Goal: Information Seeking & Learning: Learn about a topic

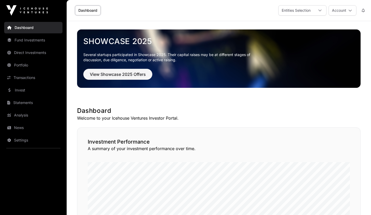
click at [24, 66] on link "Portfolio" at bounding box center [33, 64] width 58 height 11
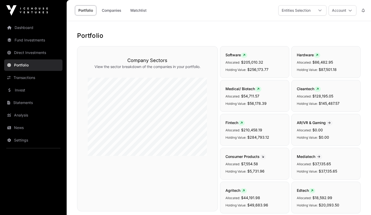
click at [114, 11] on link "Companies" at bounding box center [111, 10] width 26 height 10
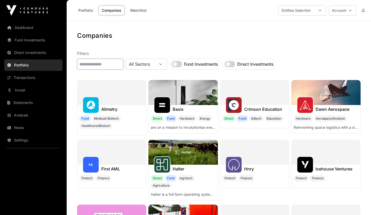
click at [107, 62] on input "text" at bounding box center [100, 64] width 46 height 11
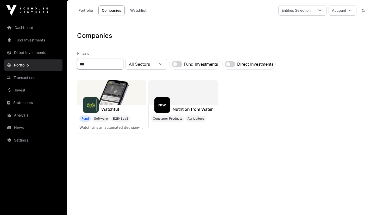
type input "***"
click at [112, 97] on img at bounding box center [111, 92] width 69 height 25
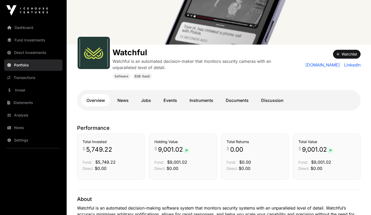
scroll to position [43, 0]
click at [267, 101] on link "Discussion" at bounding box center [272, 100] width 33 height 12
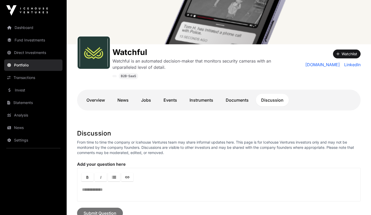
click at [240, 104] on link "Documents" at bounding box center [237, 100] width 33 height 12
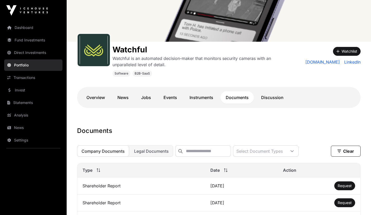
scroll to position [46, 0]
click at [203, 103] on link "Instruments" at bounding box center [201, 97] width 34 height 12
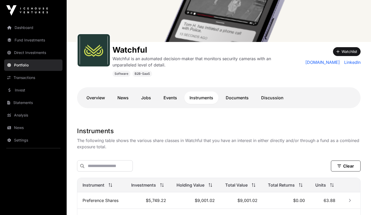
click at [173, 101] on link "Events" at bounding box center [170, 97] width 24 height 12
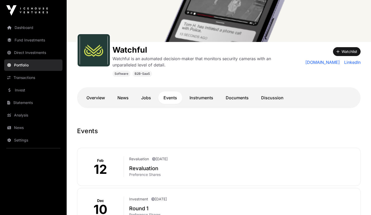
click at [125, 96] on link "News" at bounding box center [123, 97] width 22 height 12
